Goal: Information Seeking & Learning: Find specific page/section

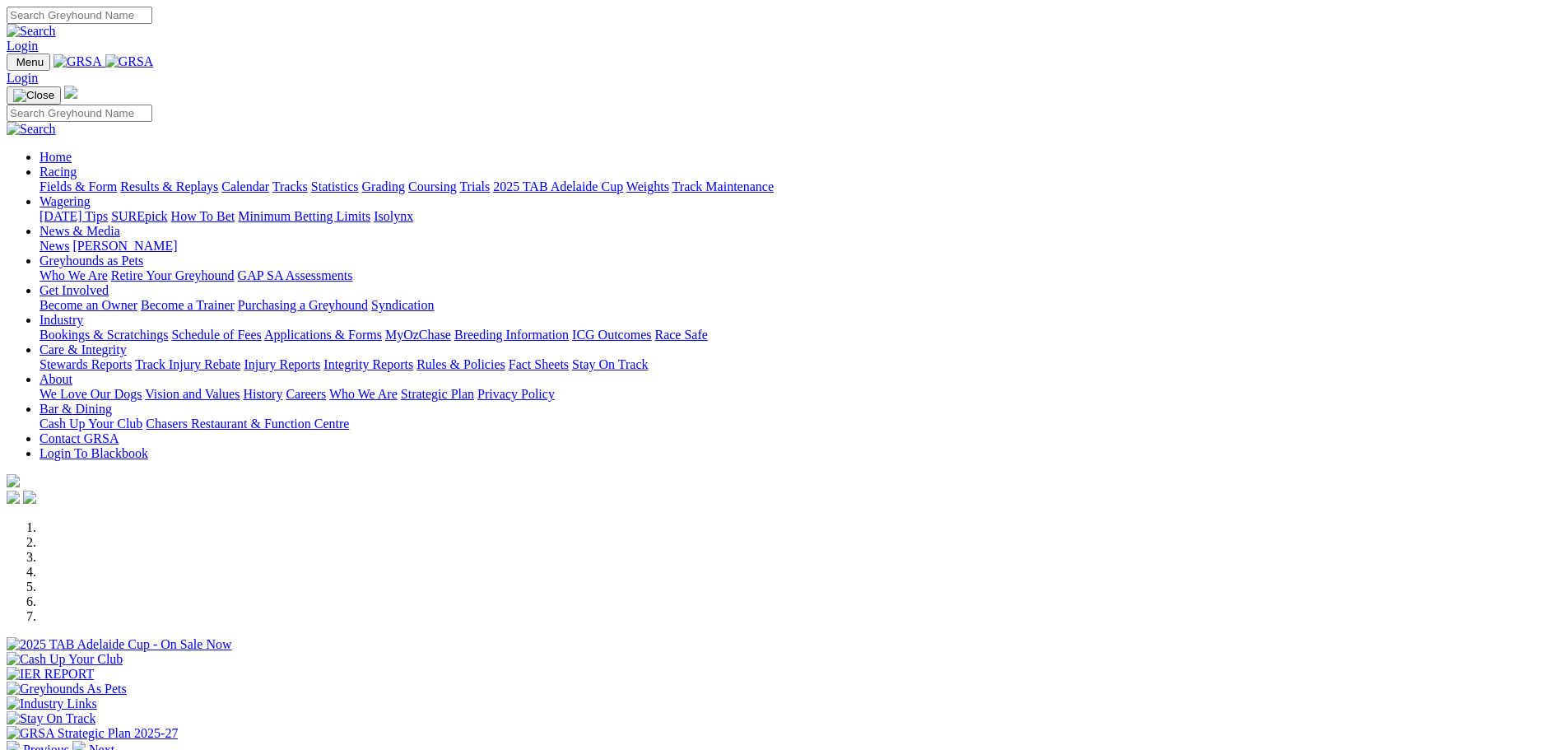
click at [127, 343] on link "Care & Integrity" at bounding box center [83, 350] width 87 height 14
click at [413, 357] on link "Integrity Reports" at bounding box center [368, 364] width 90 height 14
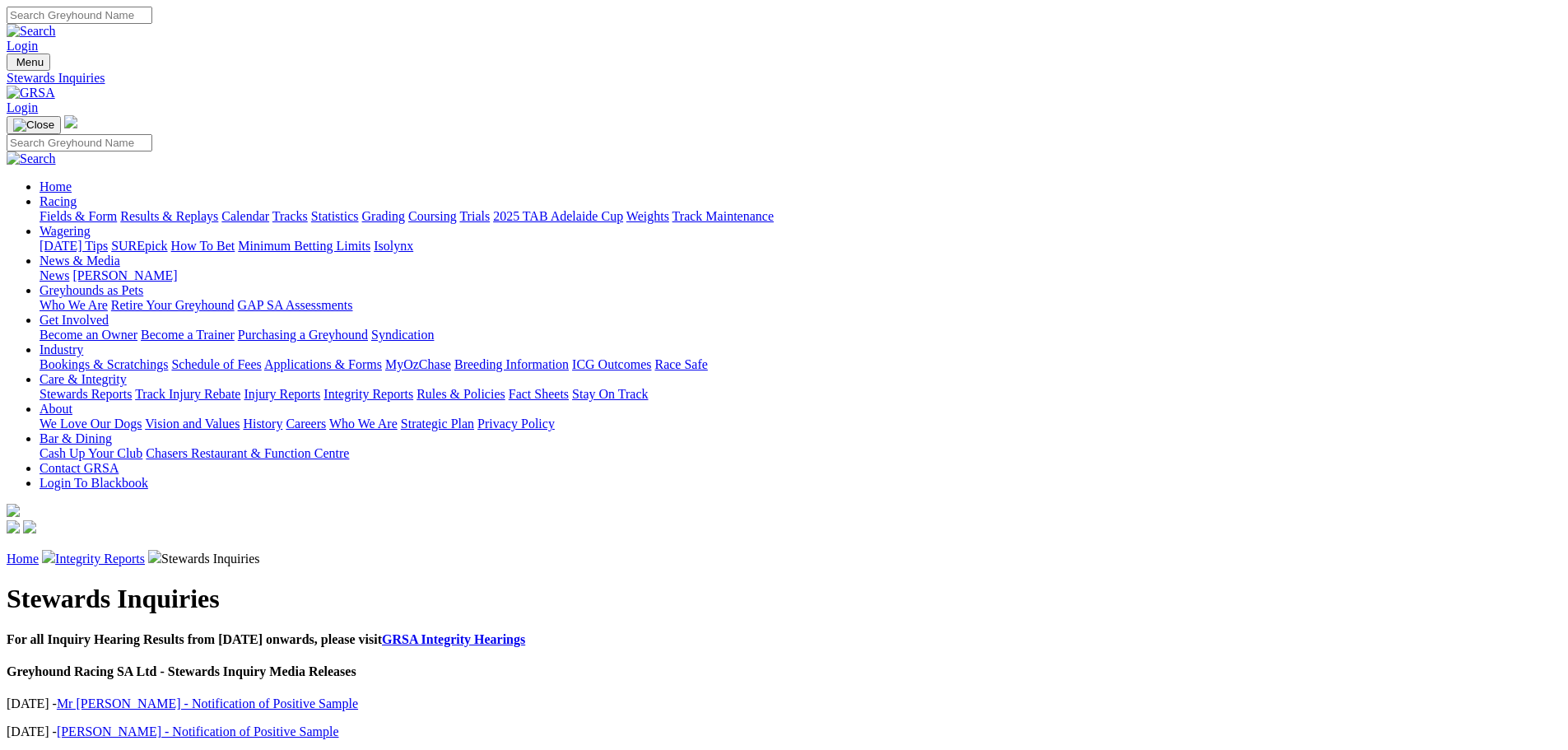
click at [127, 372] on link "Care & Integrity" at bounding box center [83, 379] width 87 height 14
click at [132, 387] on link "Stewards Reports" at bounding box center [85, 394] width 92 height 14
